Goal: Information Seeking & Learning: Learn about a topic

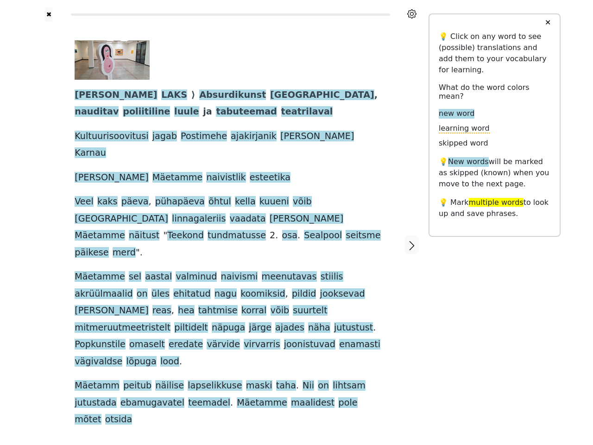
click at [296, 222] on div "[PERSON_NAME] ⟩ Absurdikunst [GEOGRAPHIC_DATA] , nauditav poliitiline luule ja …" at bounding box center [231, 234] width 312 height 388
click at [412, 14] on icon at bounding box center [411, 13] width 9 height 9
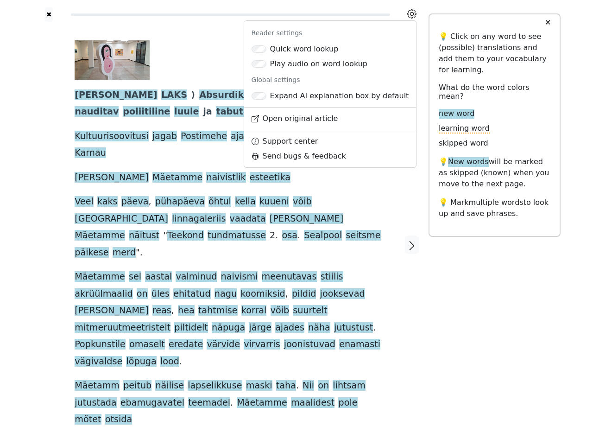
click at [49, 216] on div at bounding box center [48, 245] width 33 height 446
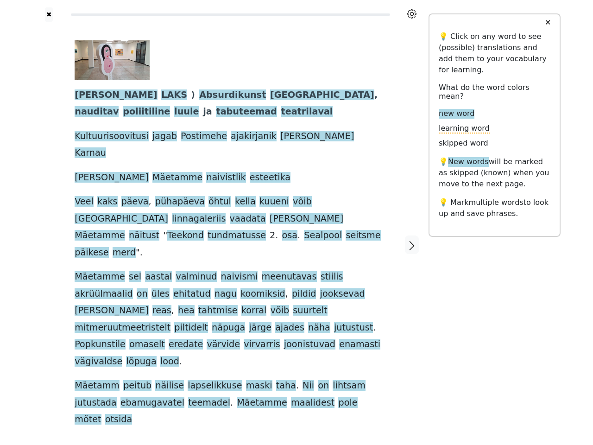
click at [230, 216] on div "KINDEL LAKS ⟩ Absurdikunst Haapsalus , nauditav poliitiline luule ja tabuteemad…" at bounding box center [231, 234] width 312 height 388
click at [90, 95] on span "KINDEL" at bounding box center [116, 95] width 82 height 12
click at [161, 95] on span "LAKS" at bounding box center [174, 95] width 26 height 12
click at [199, 95] on span "Absurdikunst" at bounding box center [232, 95] width 67 height 12
click at [270, 95] on span "Haapsalus" at bounding box center [322, 95] width 104 height 12
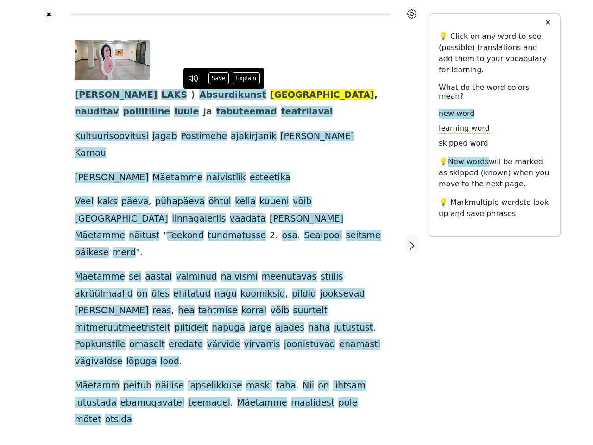
click at [119, 106] on span "nauditav" at bounding box center [97, 112] width 44 height 12
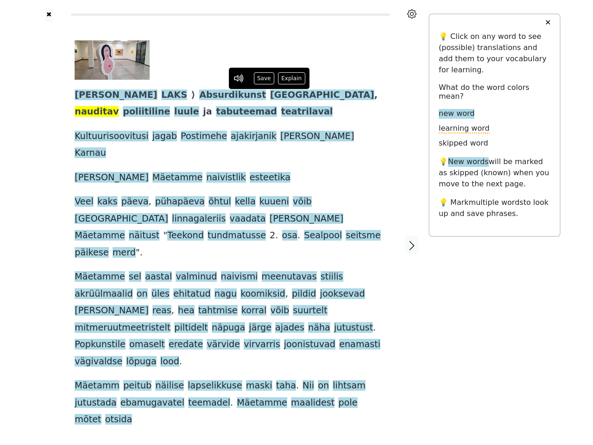
click at [170, 106] on span "poliitiline" at bounding box center [146, 112] width 47 height 12
